Goal: Task Accomplishment & Management: Complete application form

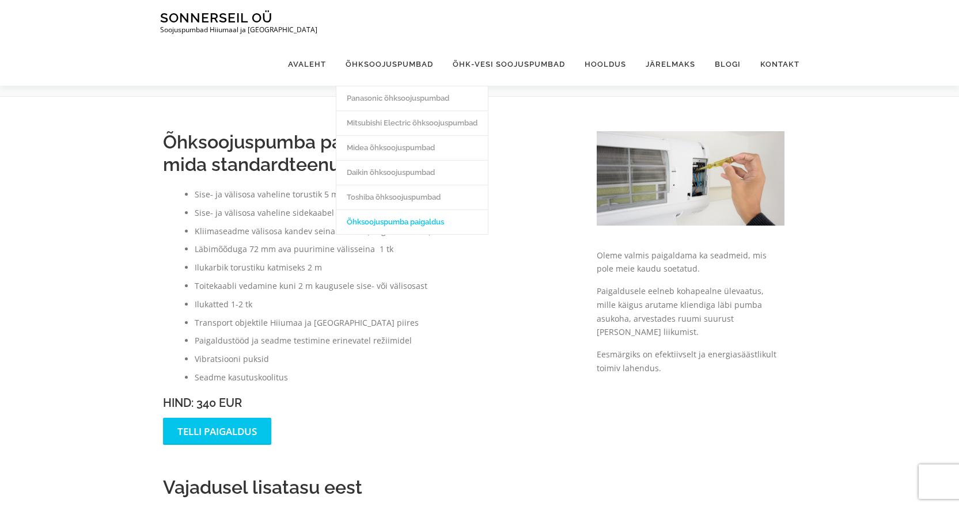
click at [394, 210] on link "Õhksoojuspumba paigaldus" at bounding box center [411, 222] width 151 height 25
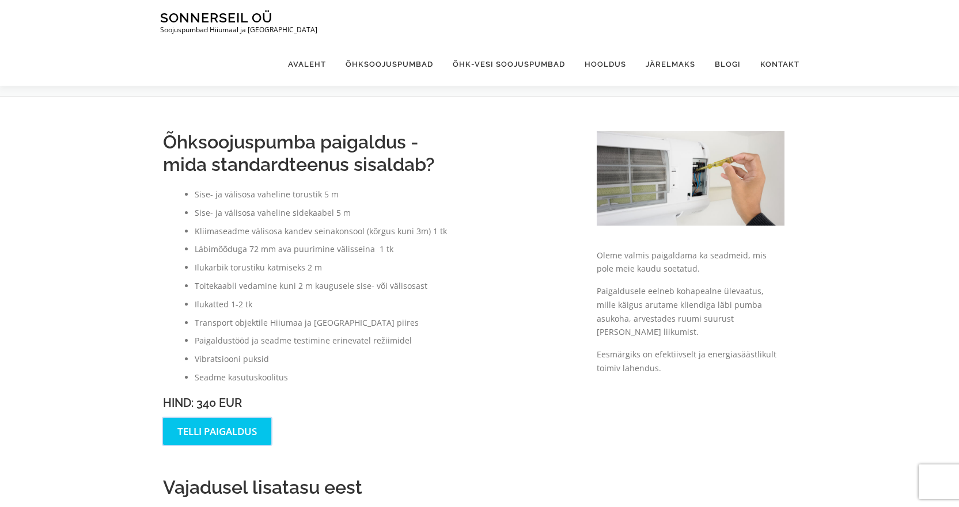
click at [229, 426] on link "Telli paigaldus" at bounding box center [217, 431] width 108 height 27
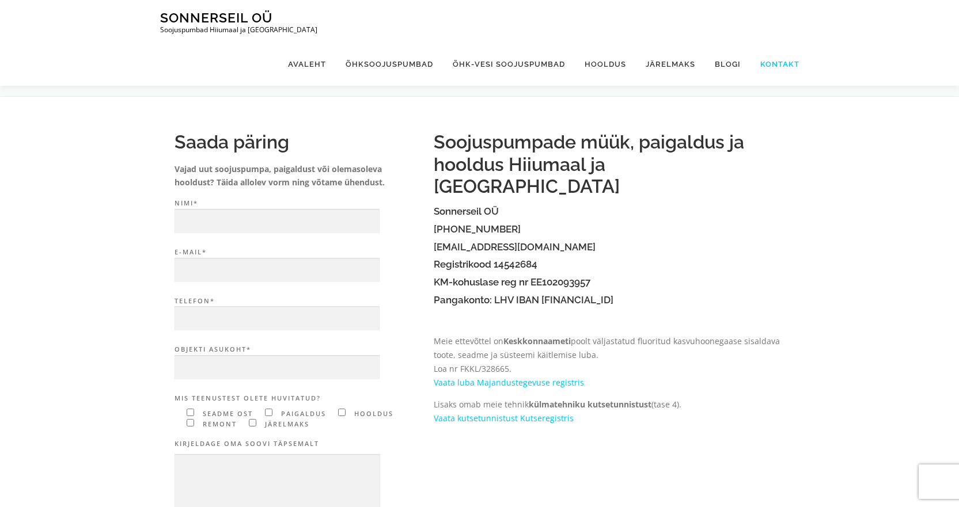
click at [776, 43] on link "Kontakt" at bounding box center [775, 64] width 49 height 43
click at [317, 43] on link "Avaleht" at bounding box center [307, 64] width 58 height 43
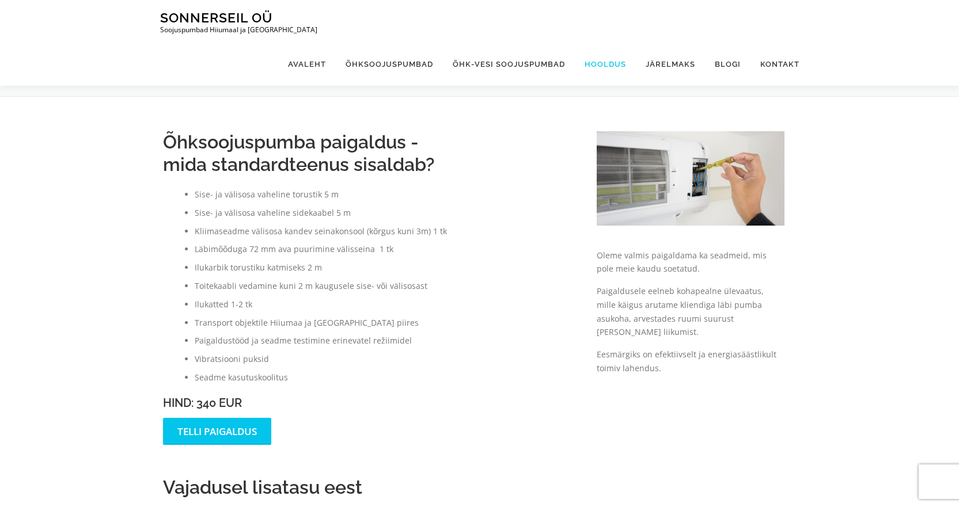
click at [608, 43] on link "Hooldus" at bounding box center [605, 64] width 61 height 43
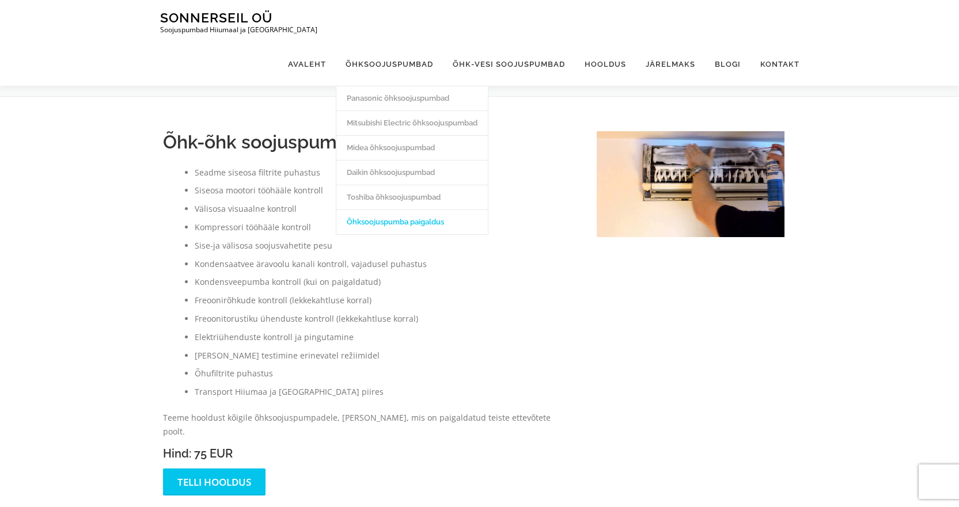
click at [401, 210] on link "Õhksoojuspumba paigaldus" at bounding box center [411, 222] width 151 height 25
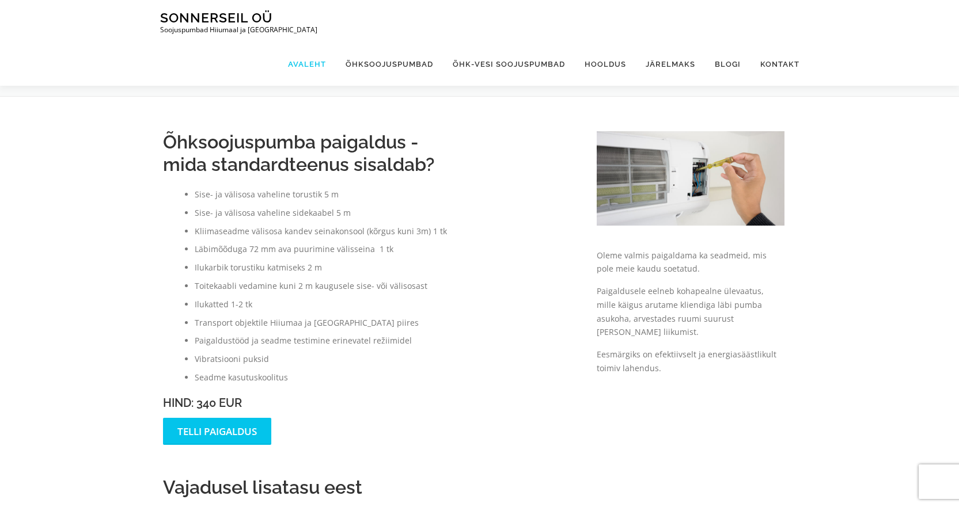
click at [320, 43] on link "Avaleht" at bounding box center [307, 64] width 58 height 43
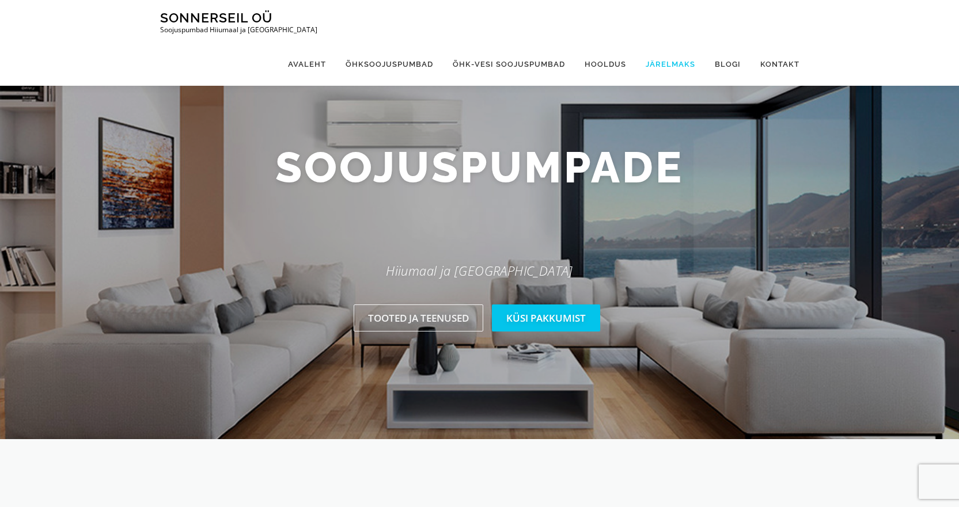
click link "Järelmaks"
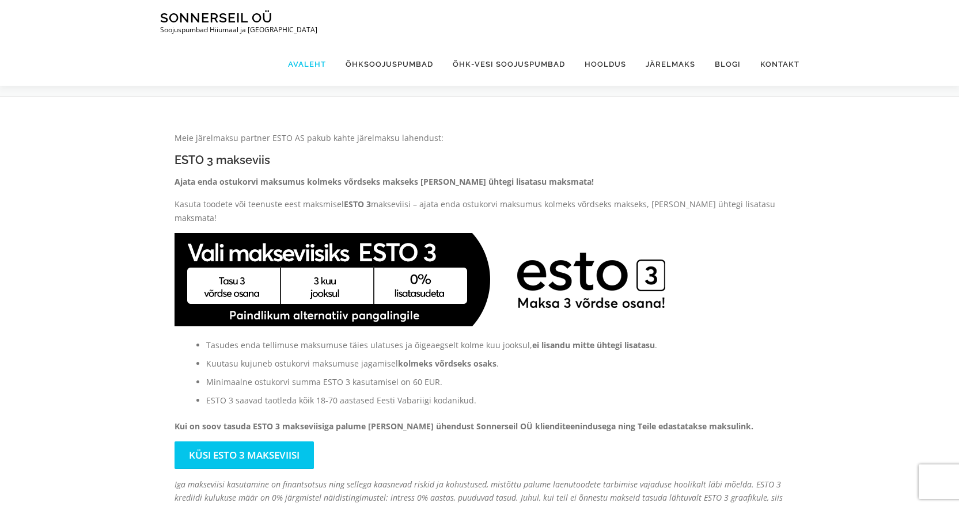
click at [320, 43] on link "Avaleht" at bounding box center [307, 64] width 58 height 43
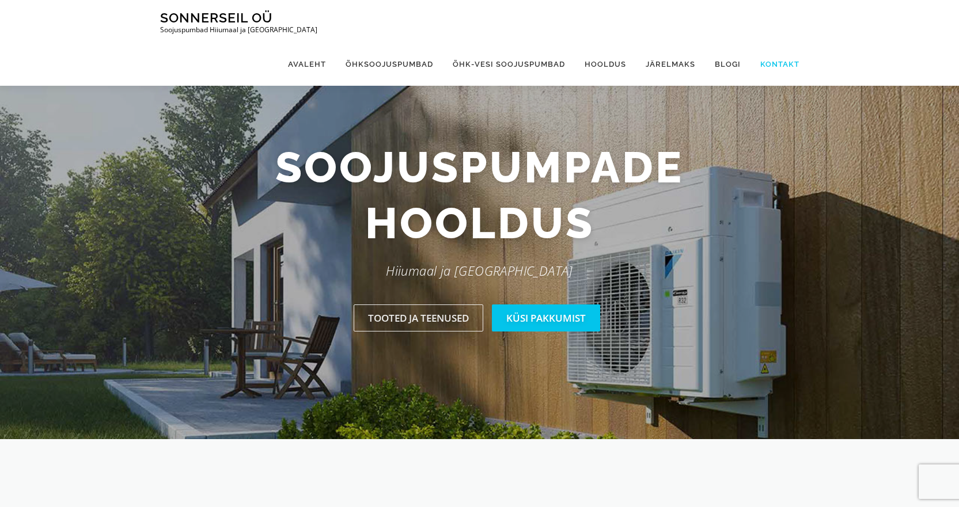
click at [772, 43] on link "Kontakt" at bounding box center [775, 64] width 49 height 43
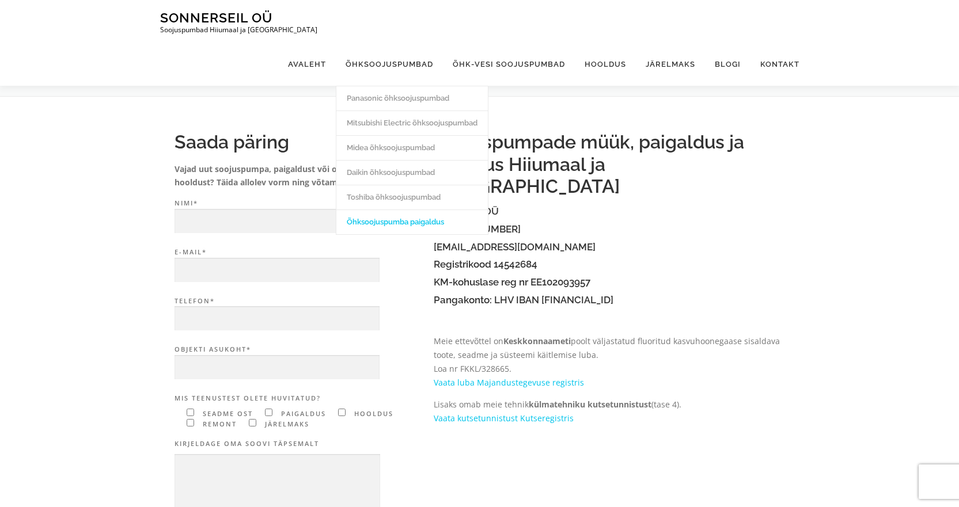
click at [417, 210] on link "Õhksoojuspumba paigaldus" at bounding box center [411, 222] width 151 height 25
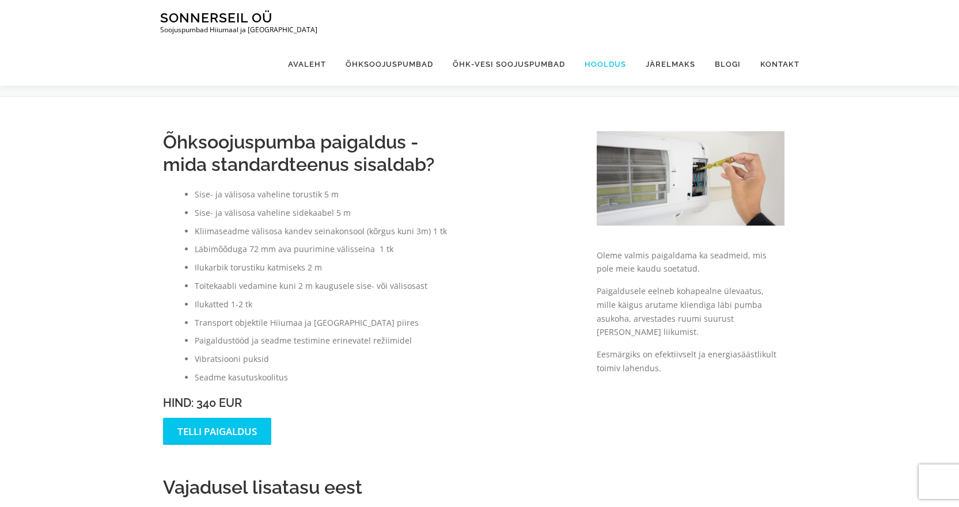
click at [600, 43] on link "Hooldus" at bounding box center [605, 64] width 61 height 43
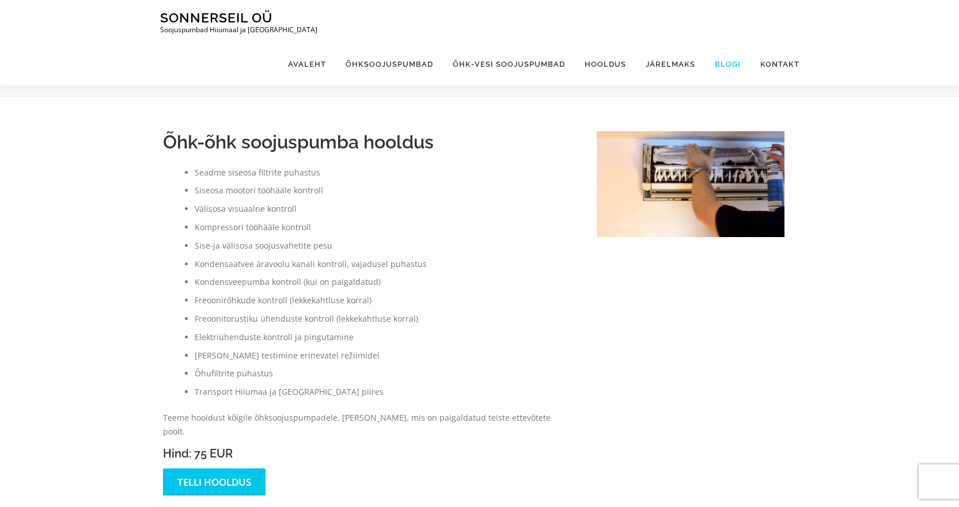
click at [721, 43] on link "Blogi" at bounding box center [728, 64] width 46 height 43
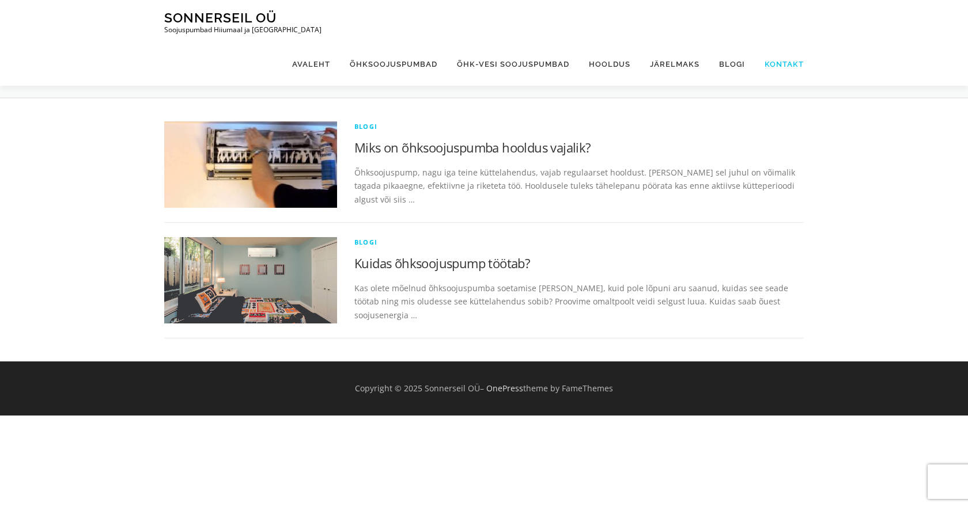
click at [783, 43] on link "Kontakt" at bounding box center [779, 64] width 49 height 43
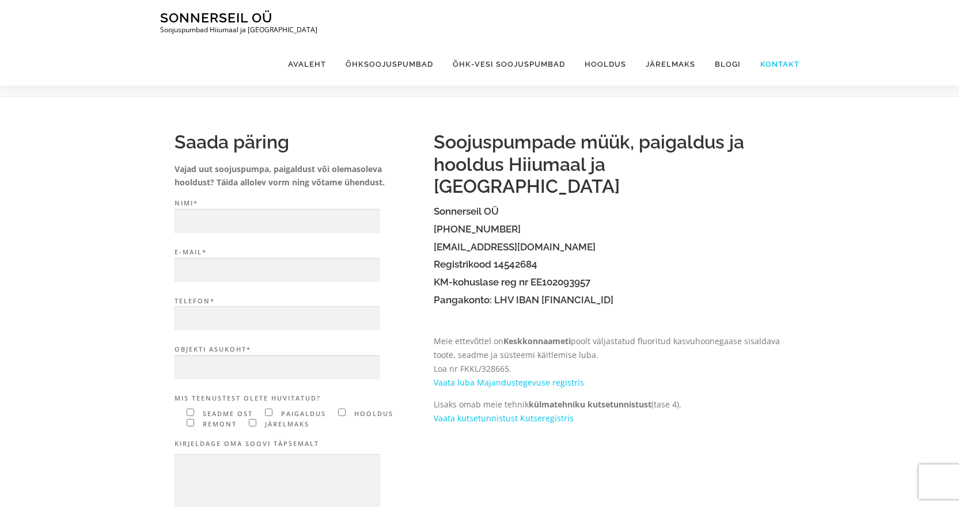
click at [767, 43] on link "Kontakt" at bounding box center [775, 64] width 49 height 43
click at [731, 43] on link "Blogi" at bounding box center [728, 64] width 46 height 43
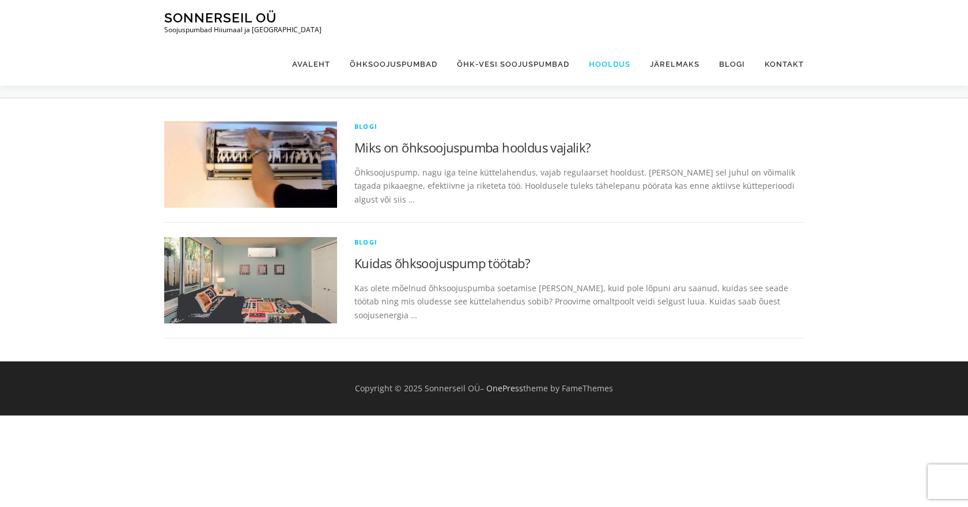
click at [604, 43] on link "Hooldus" at bounding box center [609, 64] width 61 height 43
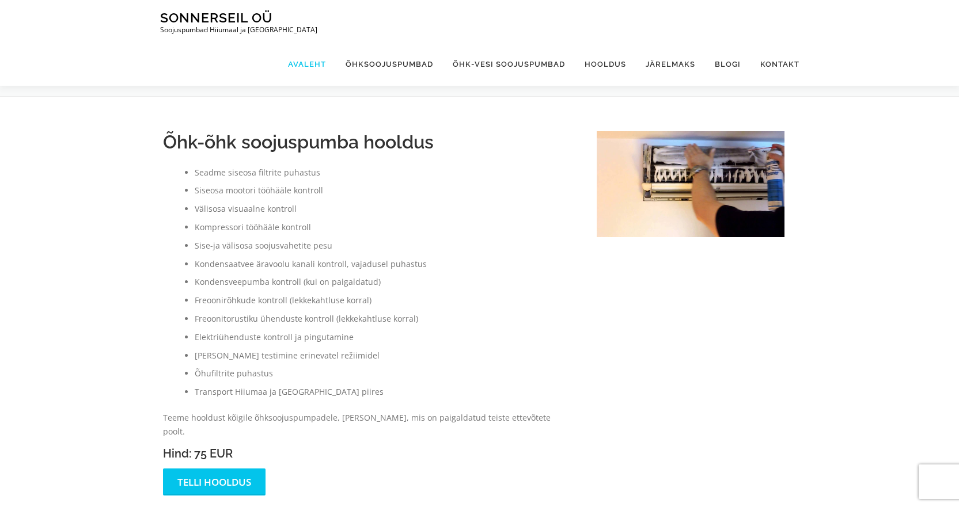
click at [312, 43] on link "Avaleht" at bounding box center [307, 64] width 58 height 43
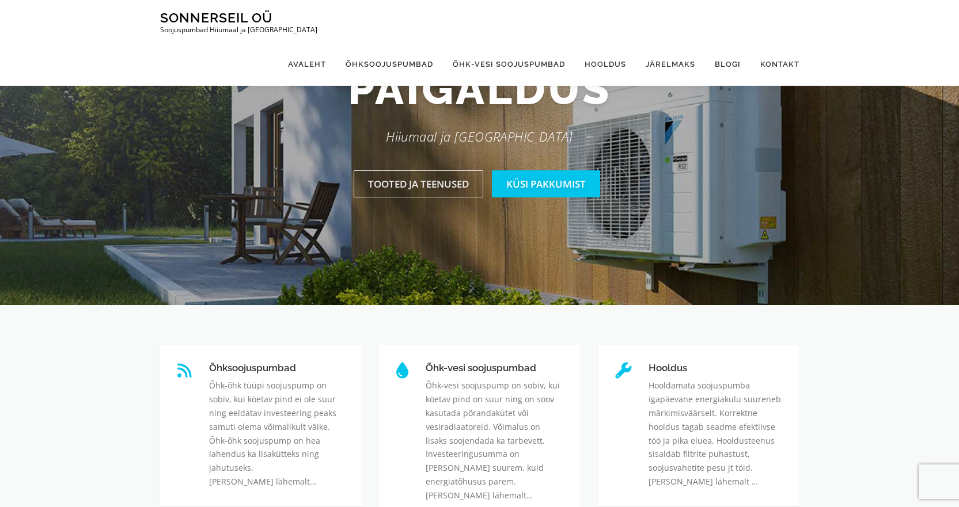
scroll to position [173, 0]
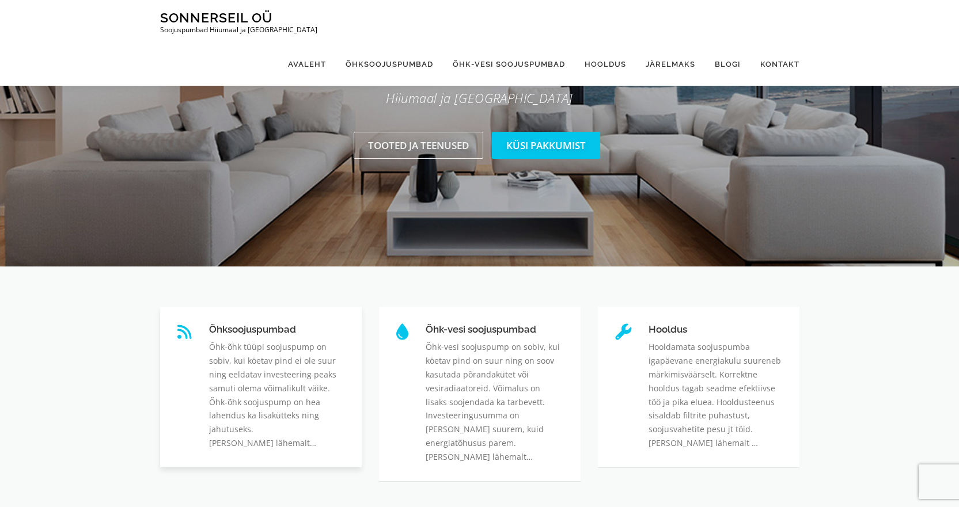
click at [209, 324] on link "Õhksoojuspumbad" at bounding box center [209, 324] width 0 height 0
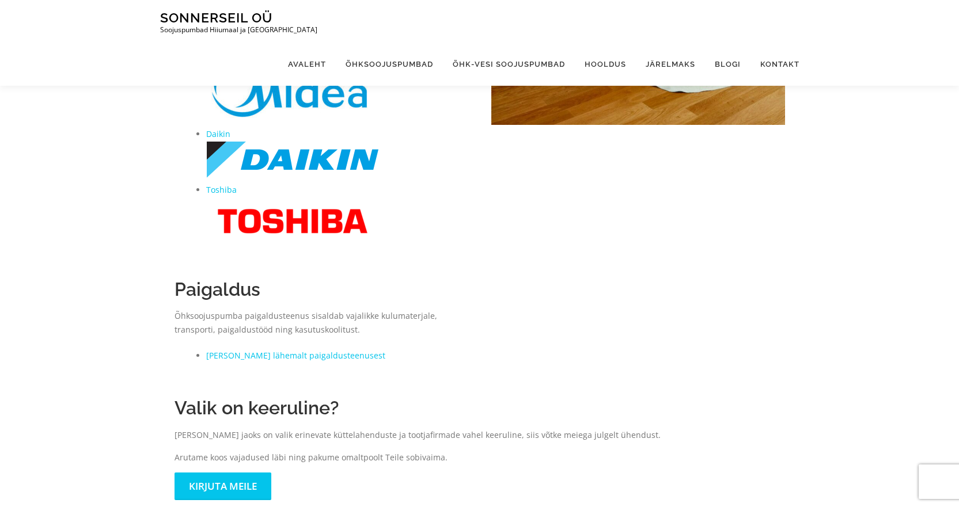
scroll to position [346, 0]
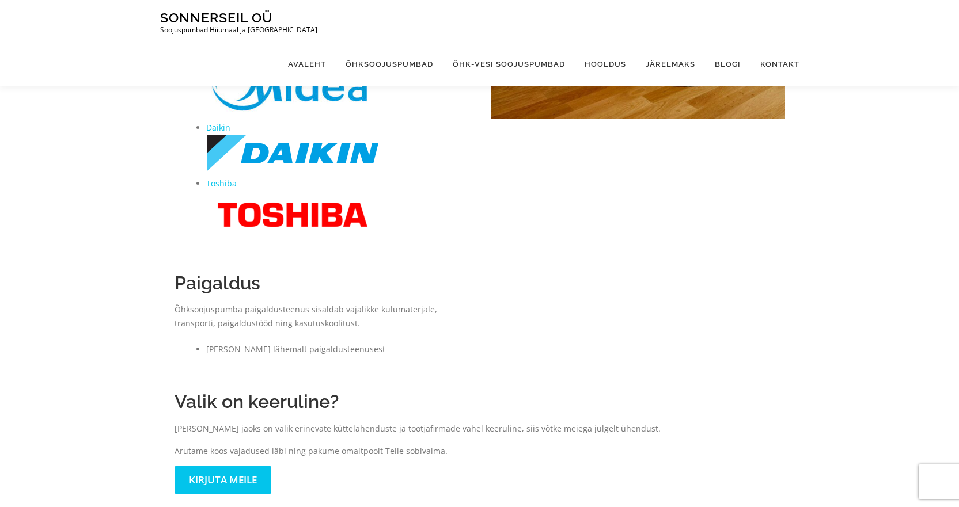
click at [301, 348] on link "[PERSON_NAME] lähemalt paigaldusteenusest" at bounding box center [295, 349] width 179 height 11
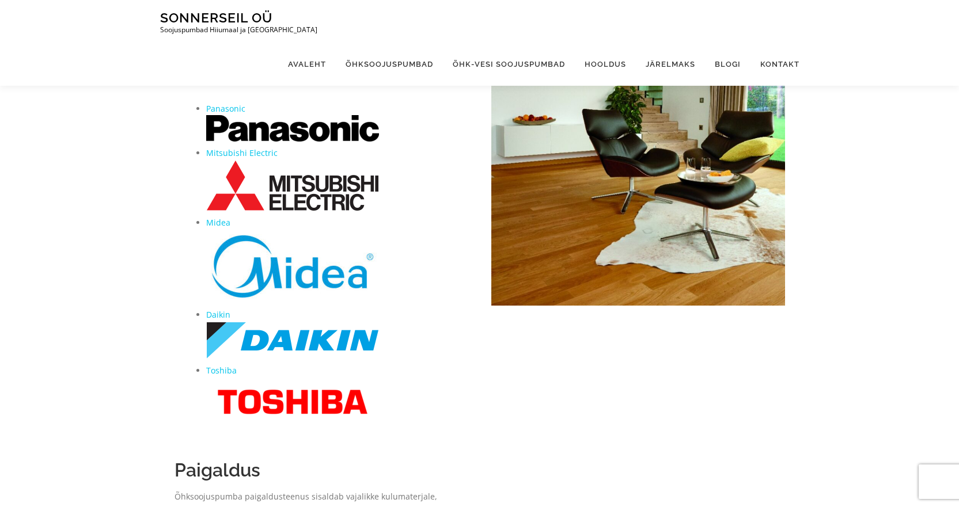
scroll to position [0, 0]
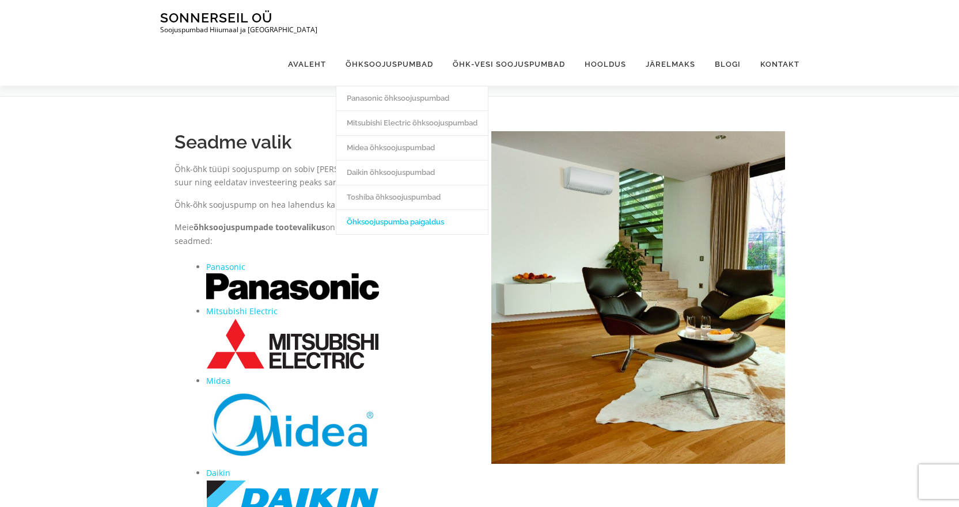
click at [383, 210] on link "Õhksoojuspumba paigaldus" at bounding box center [411, 222] width 151 height 25
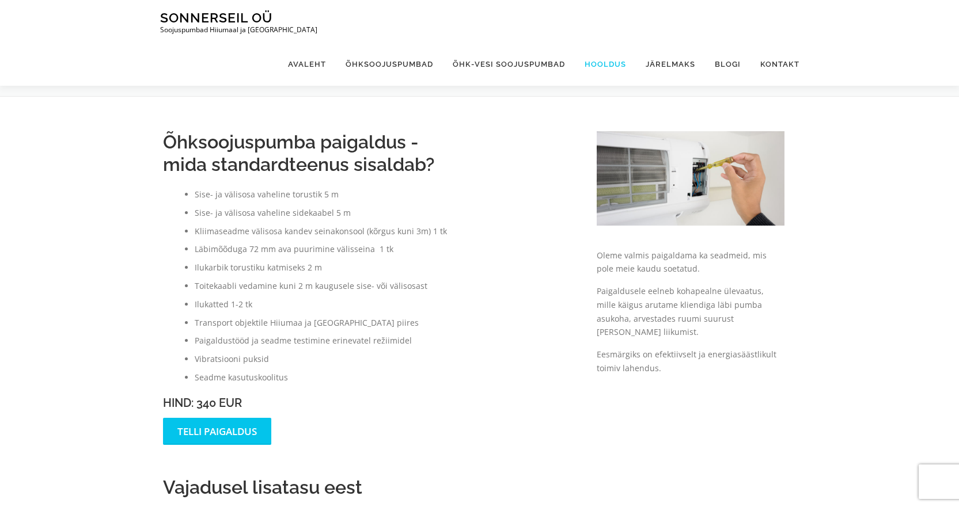
click at [612, 43] on link "Hooldus" at bounding box center [605, 64] width 61 height 43
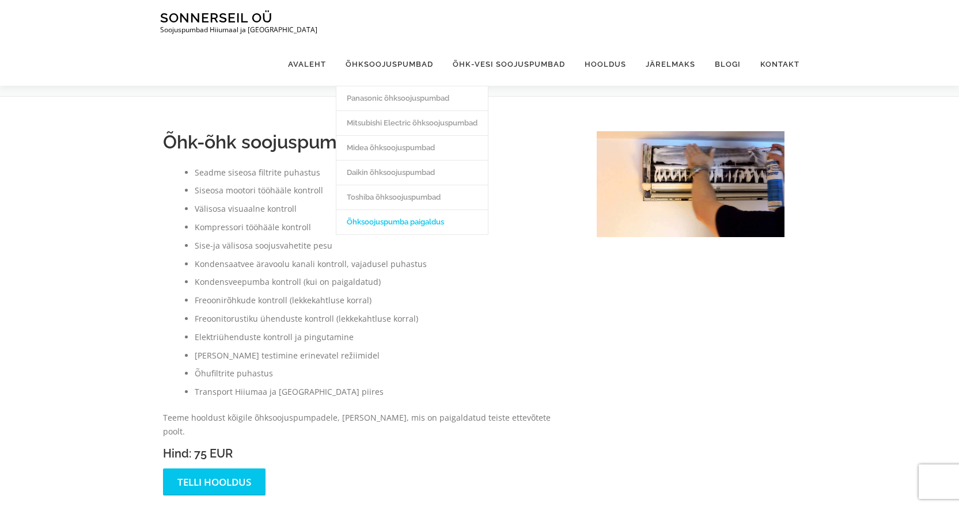
click at [430, 210] on link "Õhksoojuspumba paigaldus" at bounding box center [411, 222] width 151 height 25
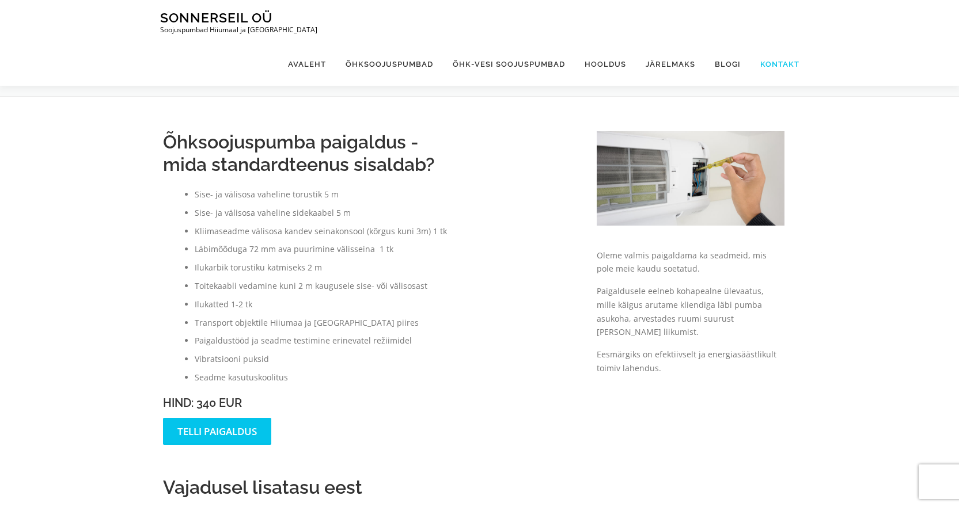
click at [773, 43] on link "Kontakt" at bounding box center [775, 64] width 49 height 43
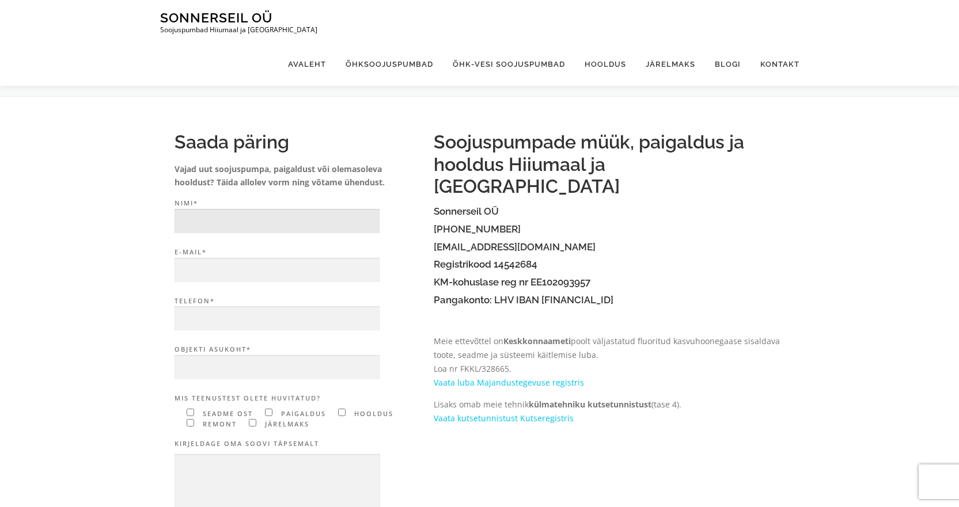
click at [252, 224] on input "Nimi*" at bounding box center [277, 221] width 205 height 25
type input "[PERSON_NAME]"
type input "[EMAIL_ADDRESS][DOMAIN_NAME]"
type input "53809149"
click at [254, 364] on input "Objekti asukoht*" at bounding box center [277, 367] width 205 height 25
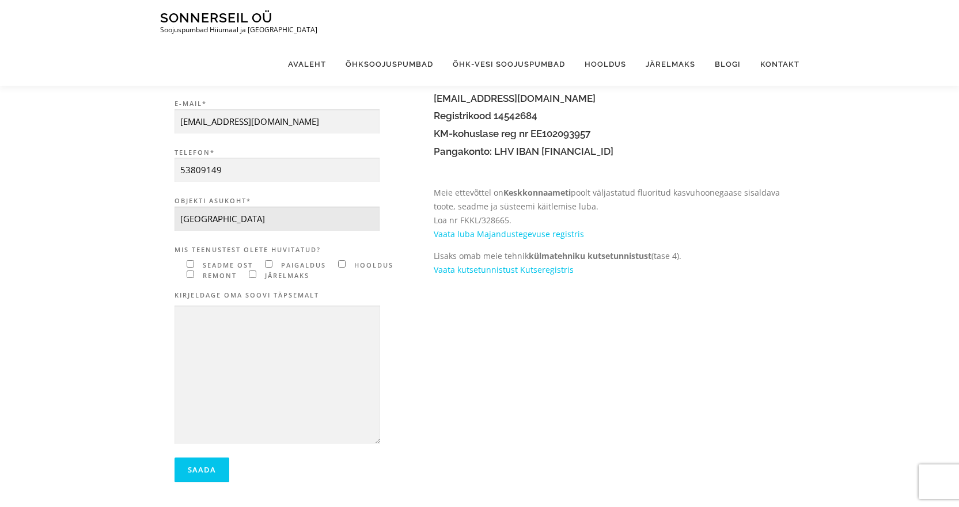
scroll to position [173, 0]
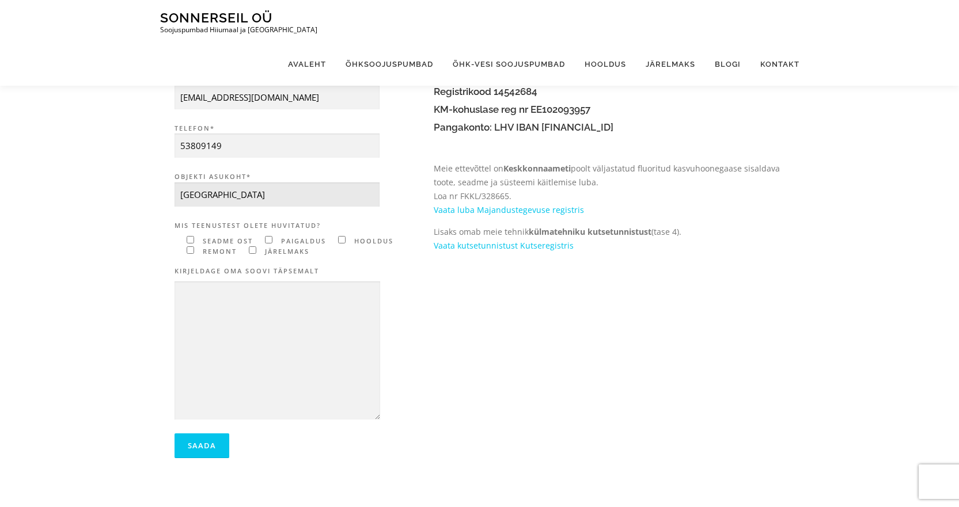
type input "[GEOGRAPHIC_DATA]"
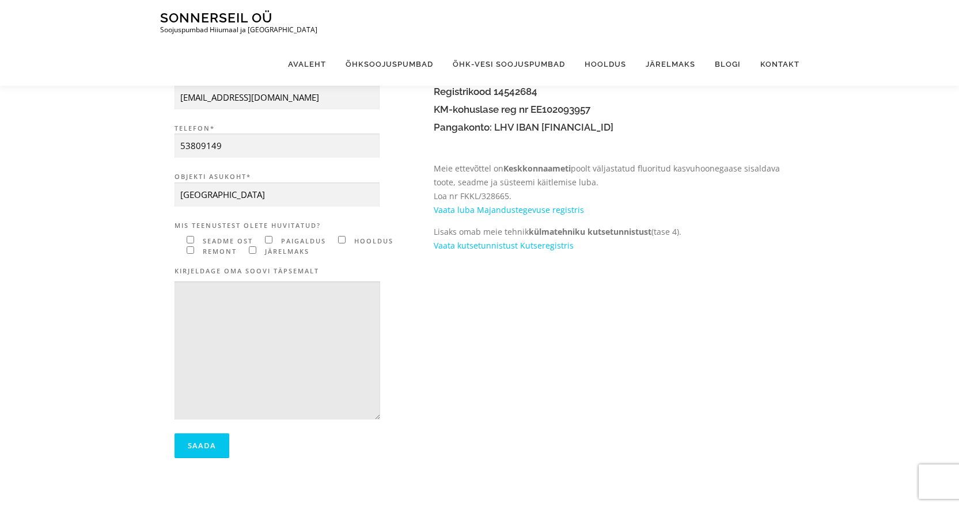
click at [207, 294] on textarea "Contact form" at bounding box center [278, 351] width 206 height 139
type textarea "P"
click at [185, 297] on textarea "uue paigaldamisele" at bounding box center [278, 351] width 206 height 139
click at [258, 295] on textarea "Uue paigaldamisele" at bounding box center [278, 351] width 206 height 139
type textarea "U"
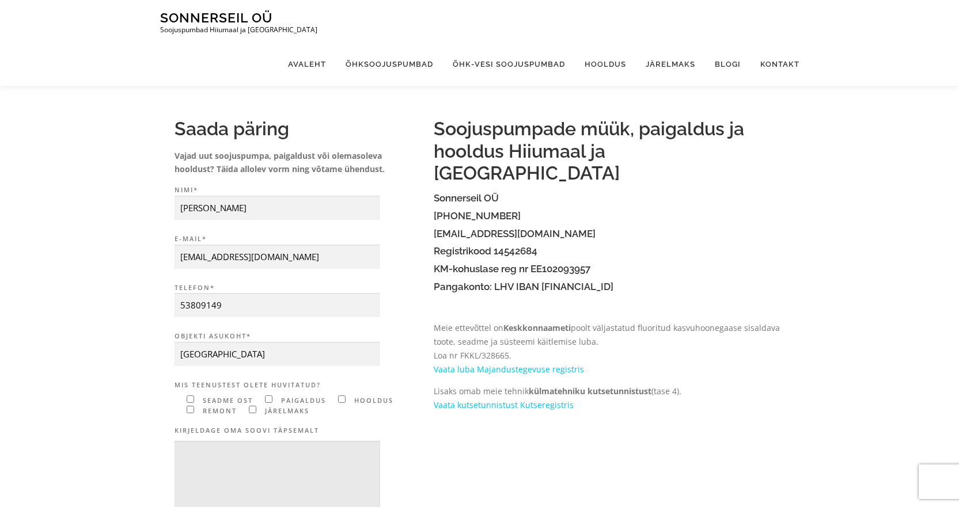
scroll to position [0, 0]
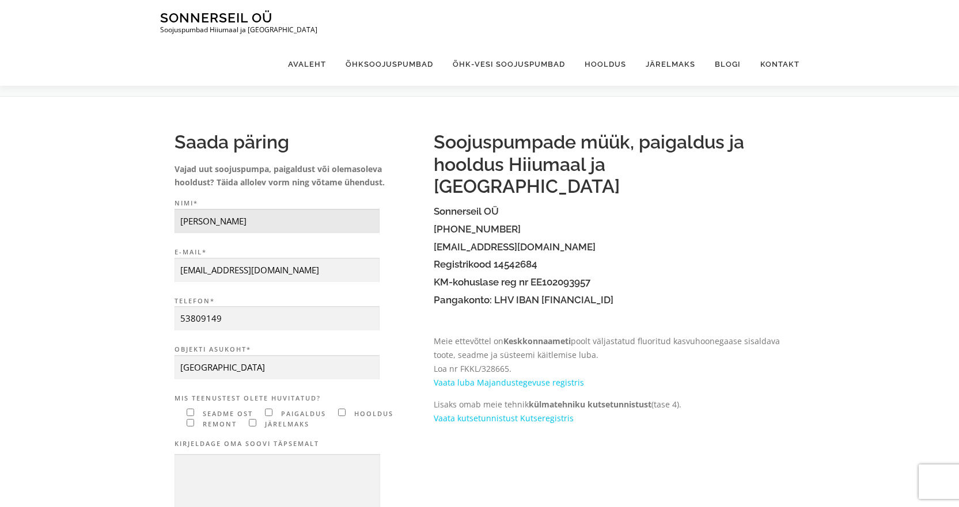
click at [226, 222] on input "[PERSON_NAME]" at bounding box center [277, 221] width 205 height 25
type input "R"
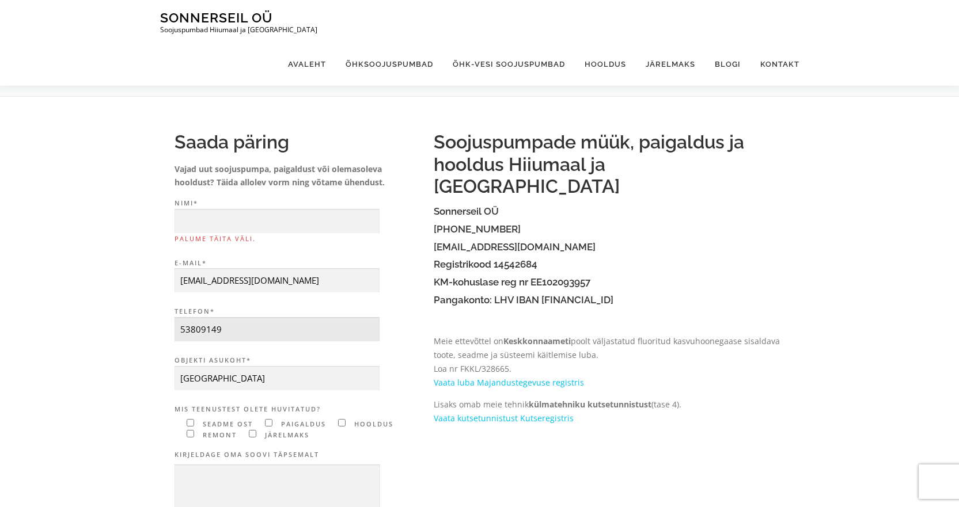
click at [225, 319] on input "53809149" at bounding box center [277, 329] width 205 height 25
type input "5"
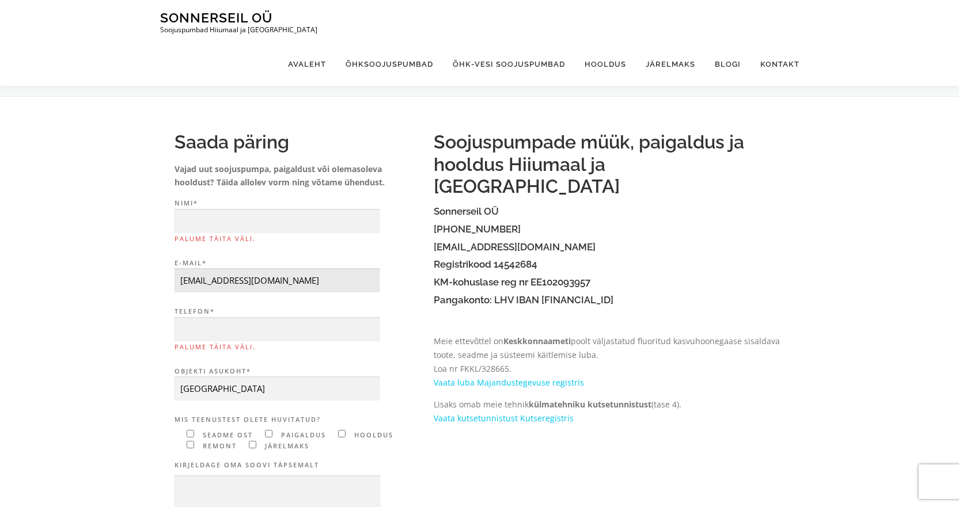
click at [258, 282] on input "[EMAIL_ADDRESS][DOMAIN_NAME]" at bounding box center [277, 280] width 205 height 25
type input "r"
